Goal: Transaction & Acquisition: Obtain resource

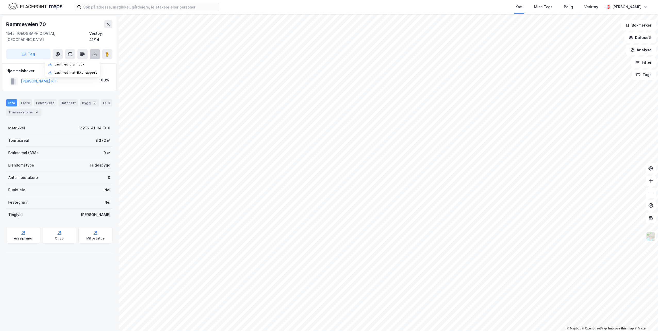
click at [96, 54] on icon at bounding box center [95, 54] width 2 height 1
click at [94, 54] on icon at bounding box center [95, 55] width 4 height 2
click at [76, 62] on div "Last ned grunnbok" at bounding box center [69, 64] width 30 height 4
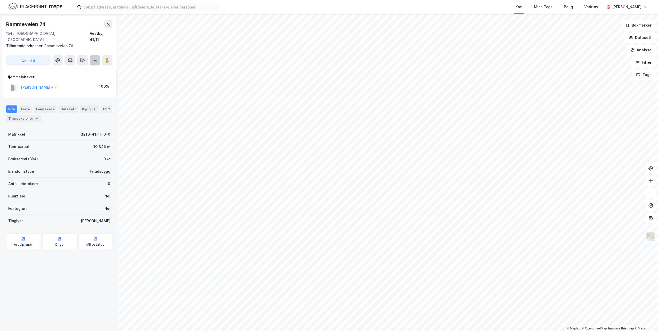
click at [94, 58] on icon at bounding box center [94, 60] width 5 height 5
click at [75, 69] on div "Last ned grunnbok" at bounding box center [69, 71] width 30 height 4
click at [94, 62] on icon at bounding box center [95, 61] width 4 height 2
click at [84, 71] on div "Last ned grunnbok" at bounding box center [69, 71] width 30 height 4
